Goal: Purchase product/service

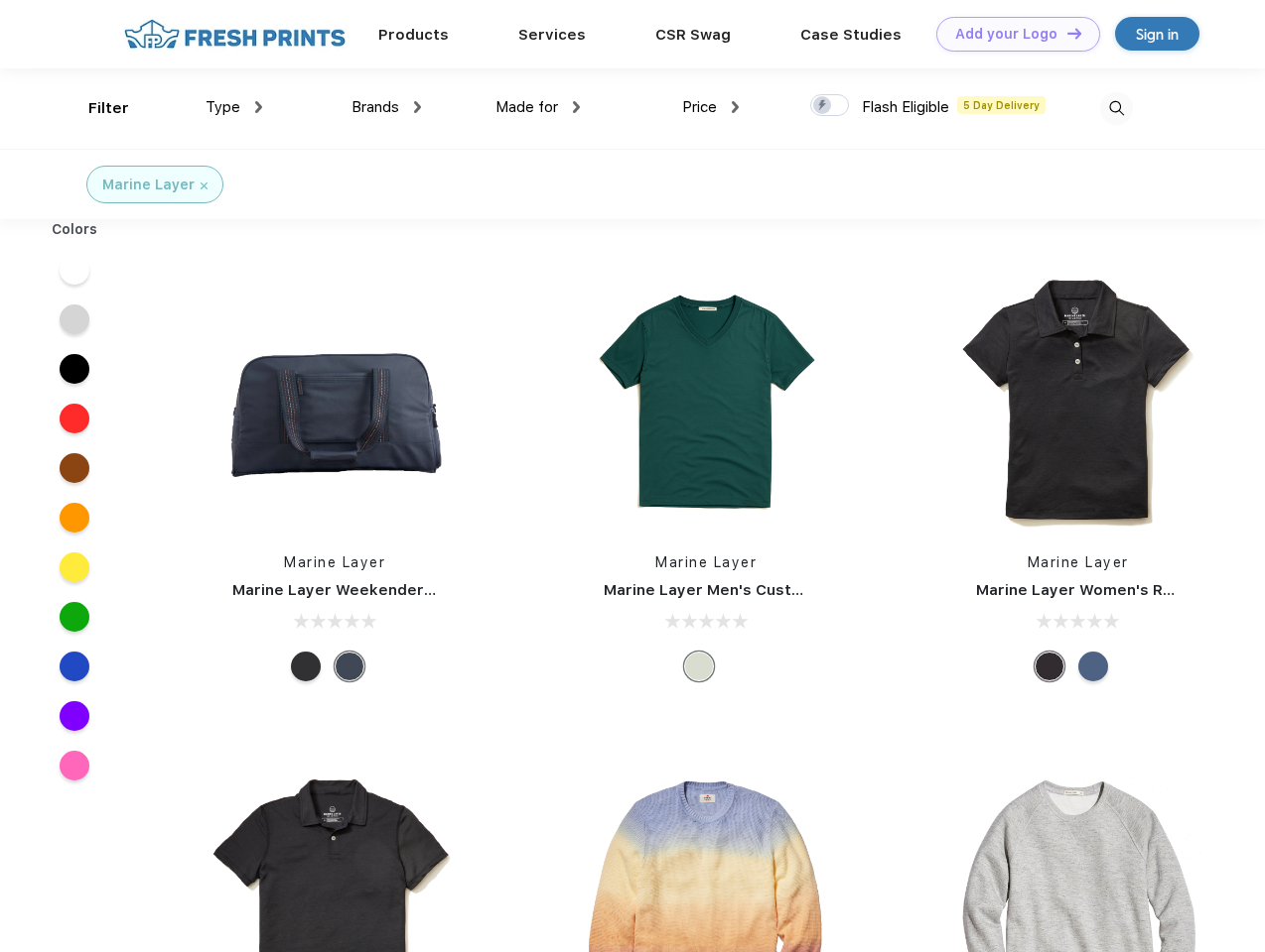
click at [1010, 34] on link "Add your Logo Design Tool" at bounding box center [1018, 34] width 164 height 35
click at [0, 0] on div "Design Tool" at bounding box center [0, 0] width 0 height 0
click at [1065, 33] on link "Add your Logo Design Tool" at bounding box center [1018, 34] width 164 height 35
click at [96, 108] on div "Filter" at bounding box center [108, 108] width 41 height 23
click at [234, 107] on span "Type" at bounding box center [222, 107] width 35 height 18
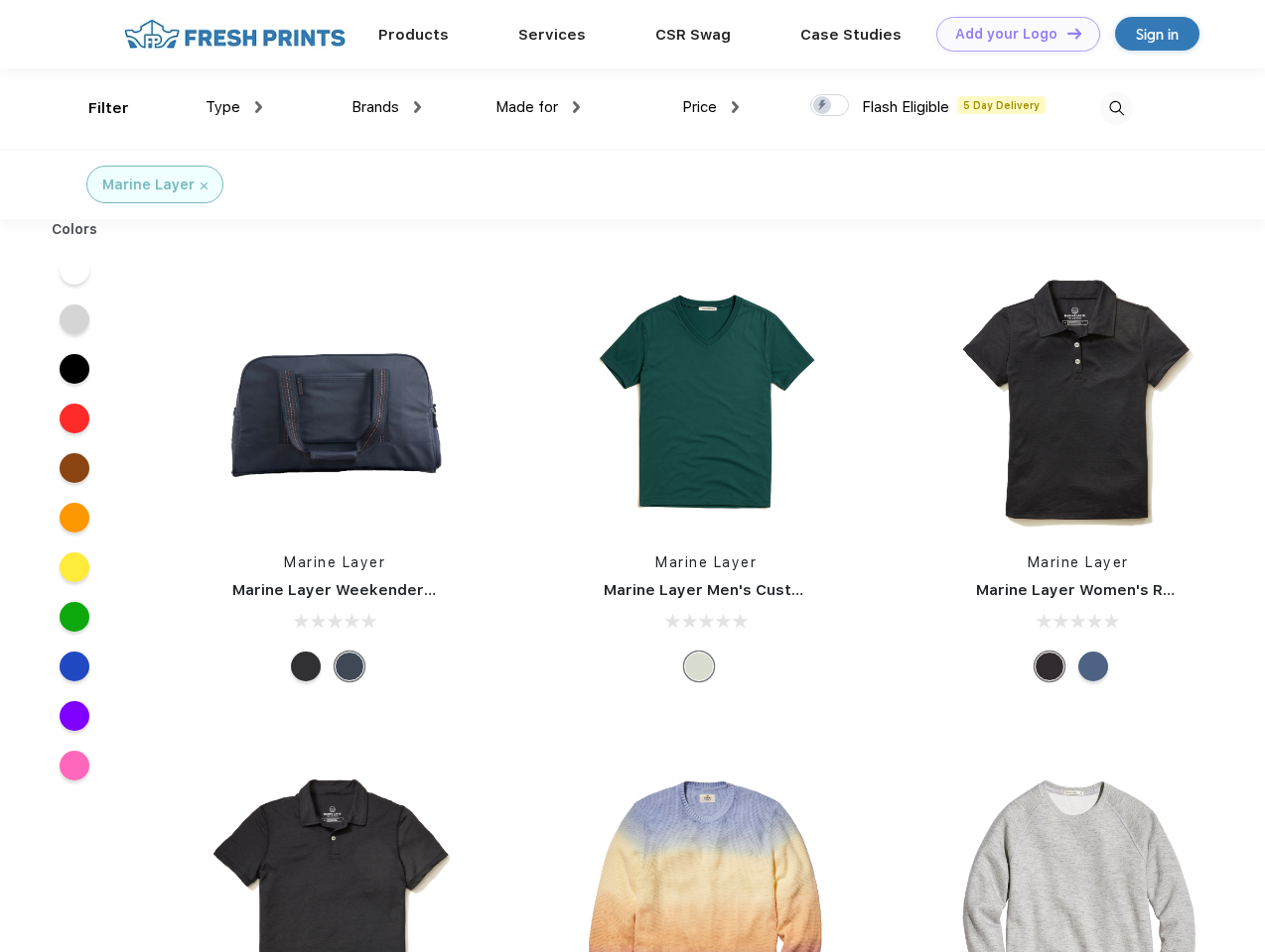
click at [386, 107] on span "Brands" at bounding box center [375, 107] width 48 height 18
click at [538, 107] on span "Made for" at bounding box center [527, 107] width 63 height 18
click at [711, 107] on span "Price" at bounding box center [699, 107] width 35 height 18
click at [830, 106] on div at bounding box center [829, 105] width 39 height 22
click at [823, 106] on input "checkbox" at bounding box center [816, 99] width 13 height 13
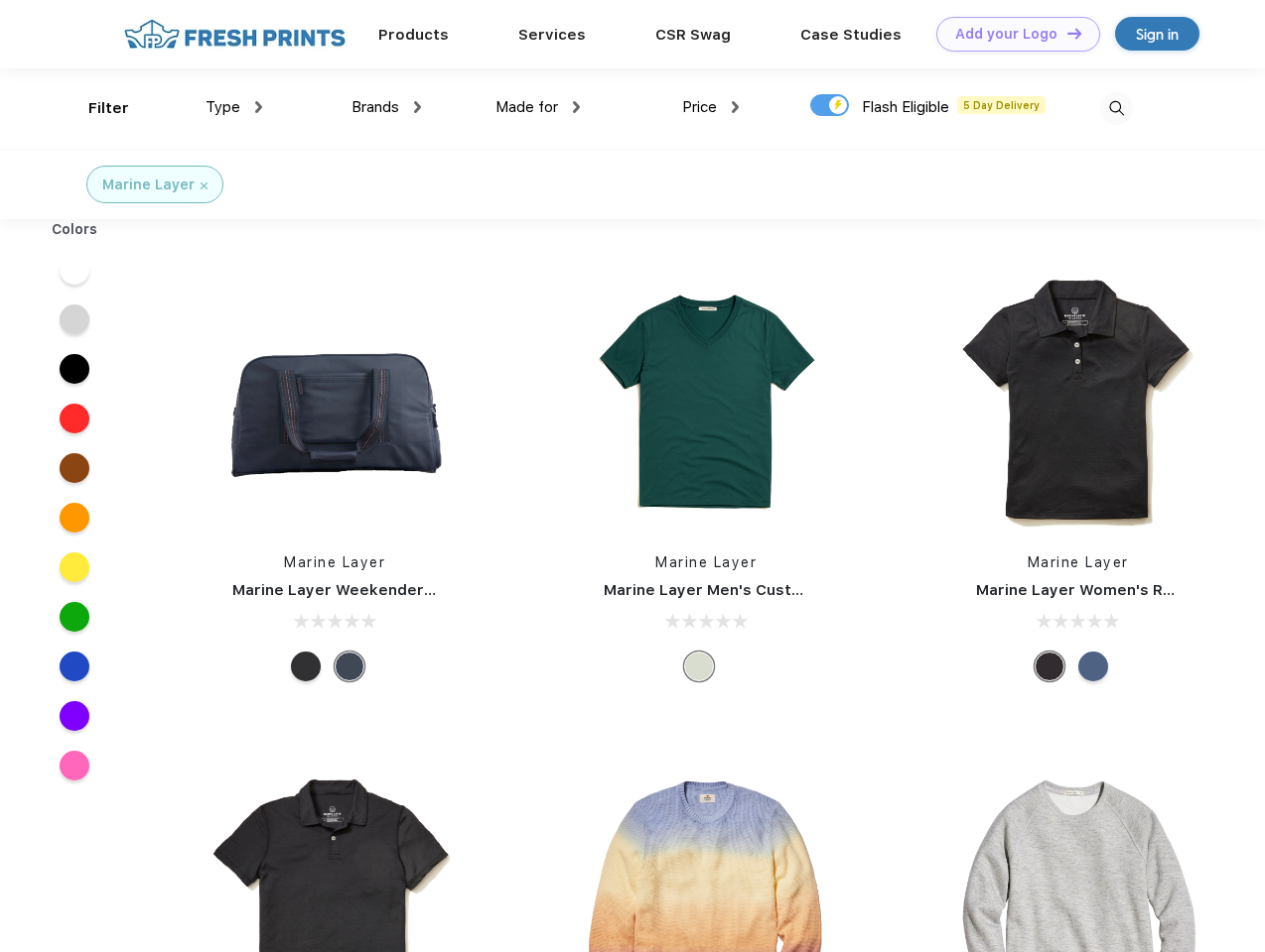
click at [1116, 108] on img at bounding box center [1116, 108] width 33 height 33
